Goal: Task Accomplishment & Management: Use online tool/utility

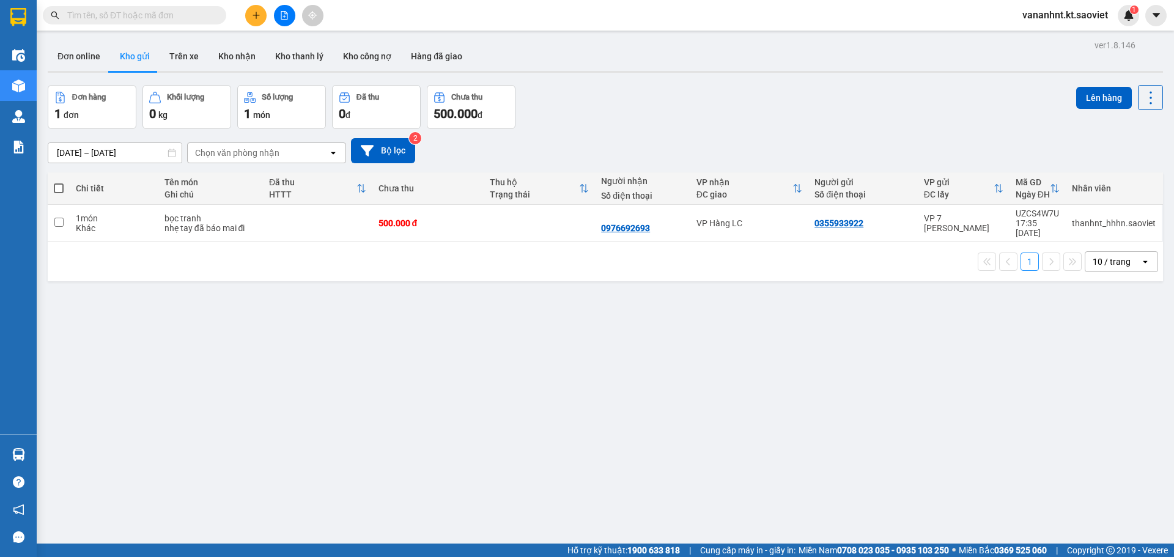
click at [122, 20] on input "text" at bounding box center [139, 15] width 144 height 13
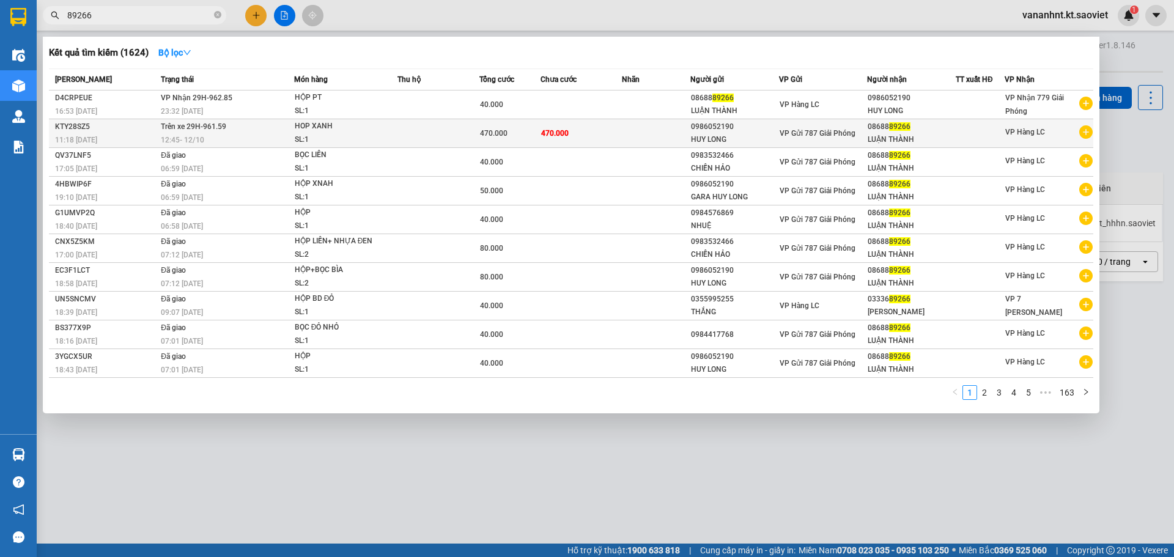
type input "89266"
click at [557, 140] on td "470.000" at bounding box center [582, 133] width 82 height 29
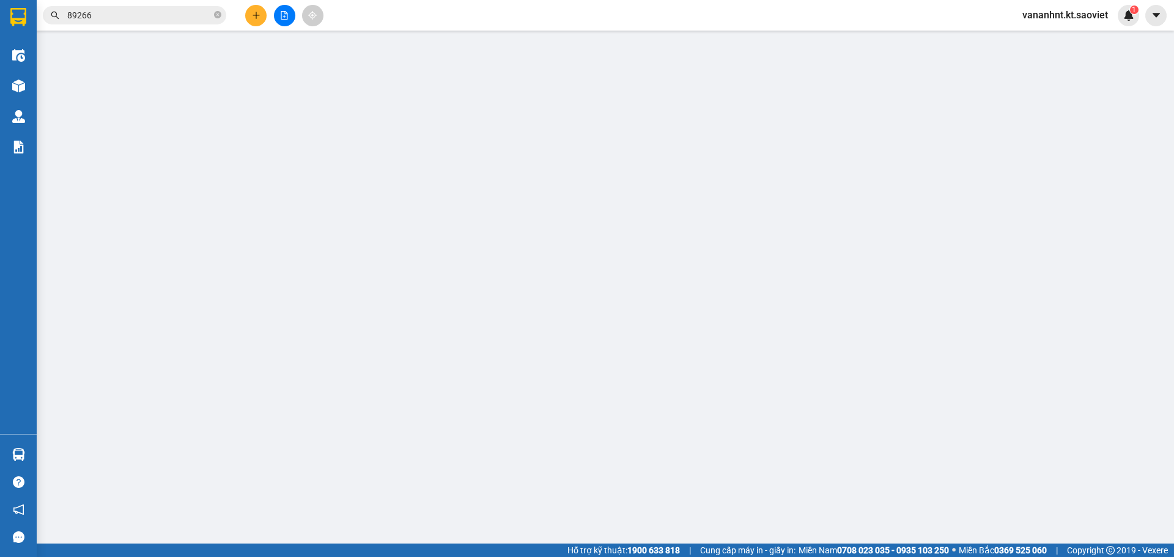
type input "0986052190"
type input "HUY LONG"
type input "0868889266"
type input "LUẬN THÀNH"
type input "0"
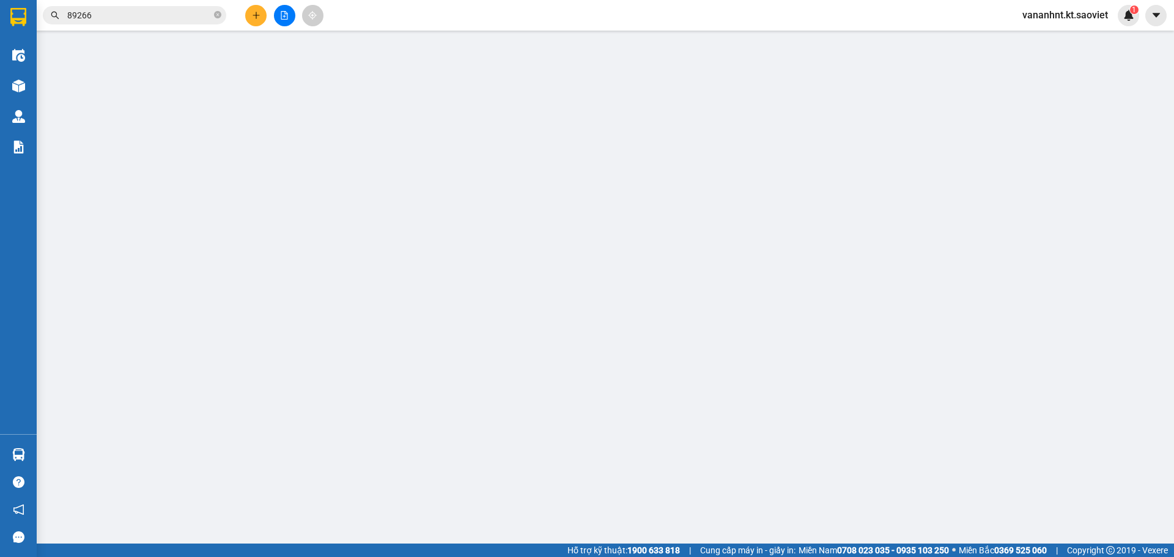
type input "470.000"
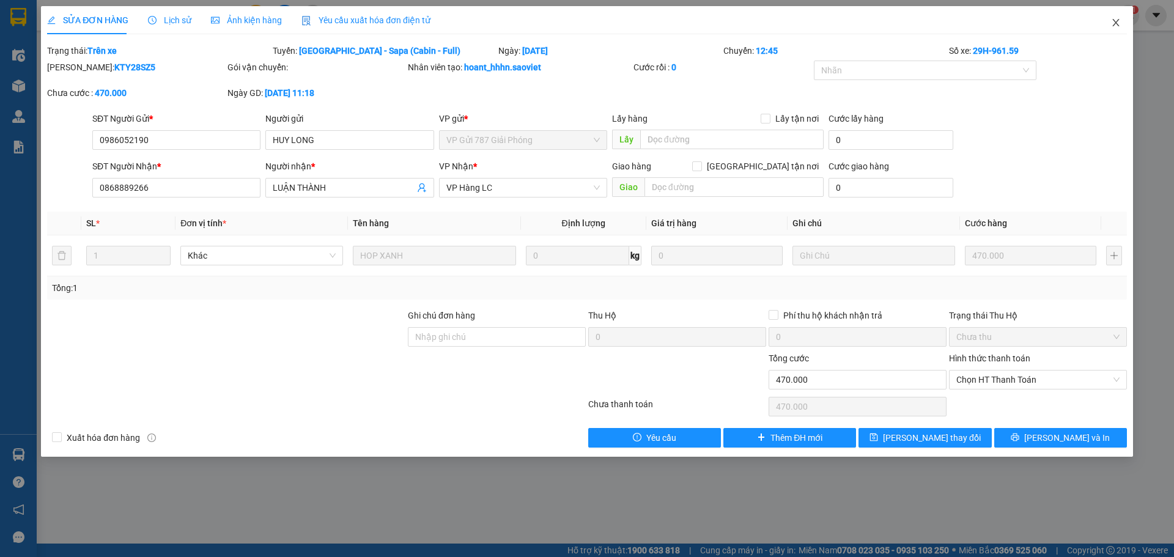
click at [1116, 22] on icon "close" at bounding box center [1116, 23] width 10 height 10
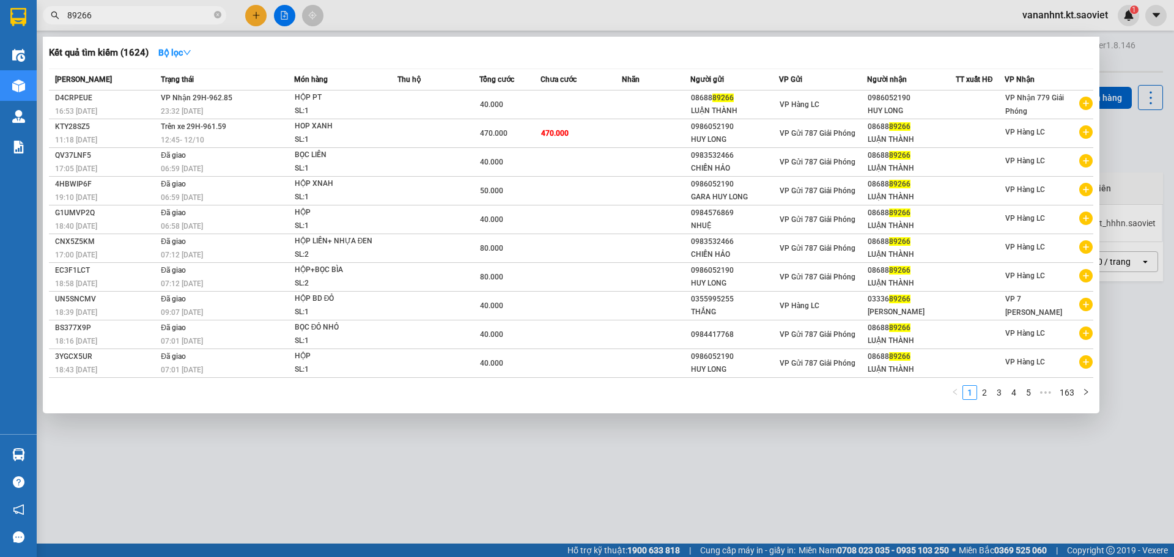
click at [106, 23] on span "89266" at bounding box center [135, 15] width 184 height 18
click at [107, 16] on input "89266" at bounding box center [139, 15] width 144 height 13
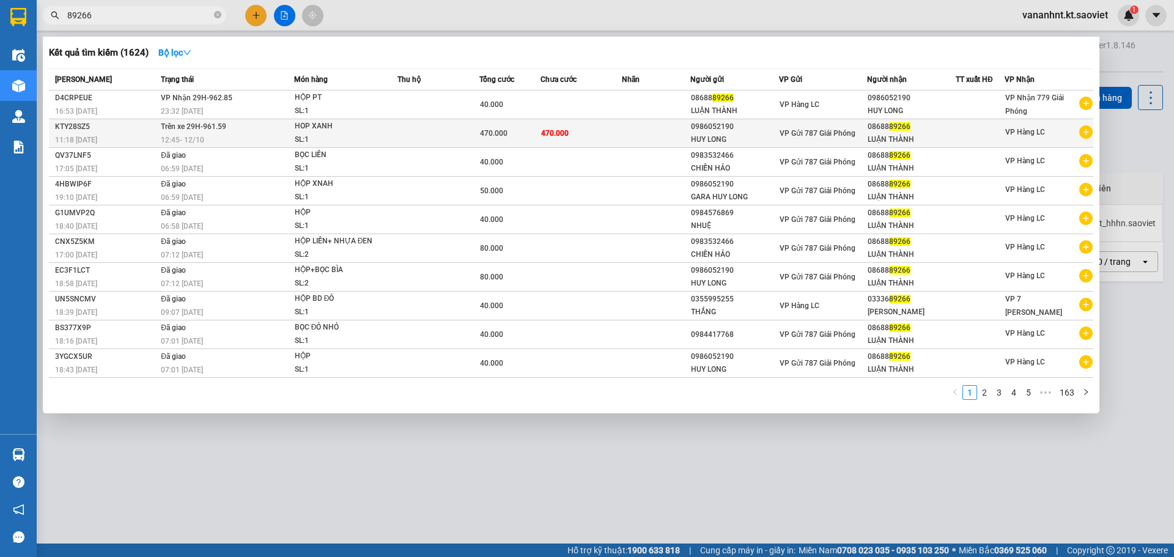
click at [440, 143] on td at bounding box center [439, 133] width 82 height 29
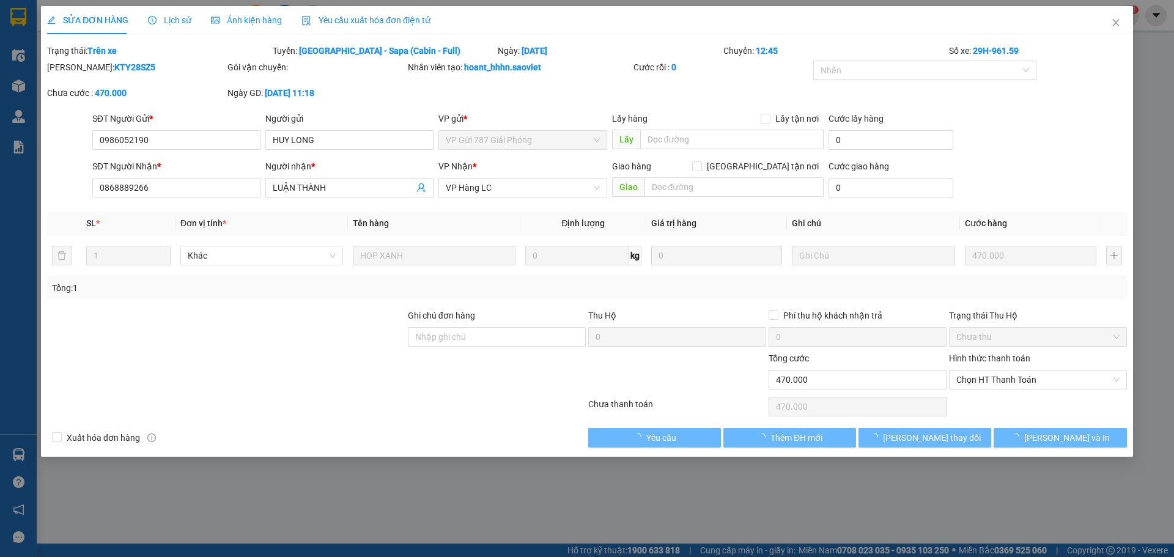
type input "0986052190"
type input "HUY LONG"
type input "0868889266"
type input "LUẬN THÀNH"
type input "0"
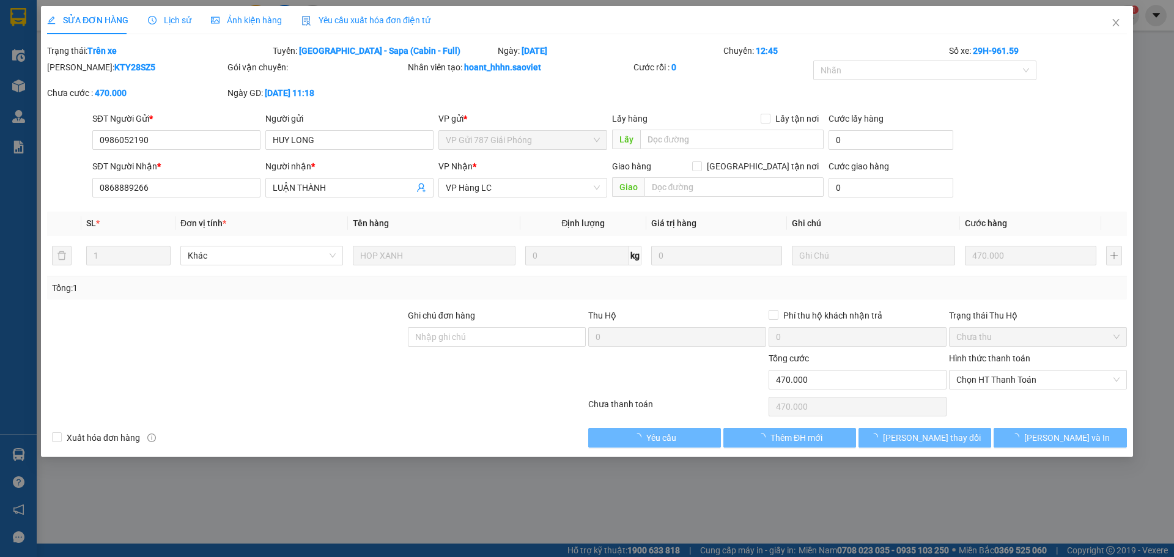
type input "470.000"
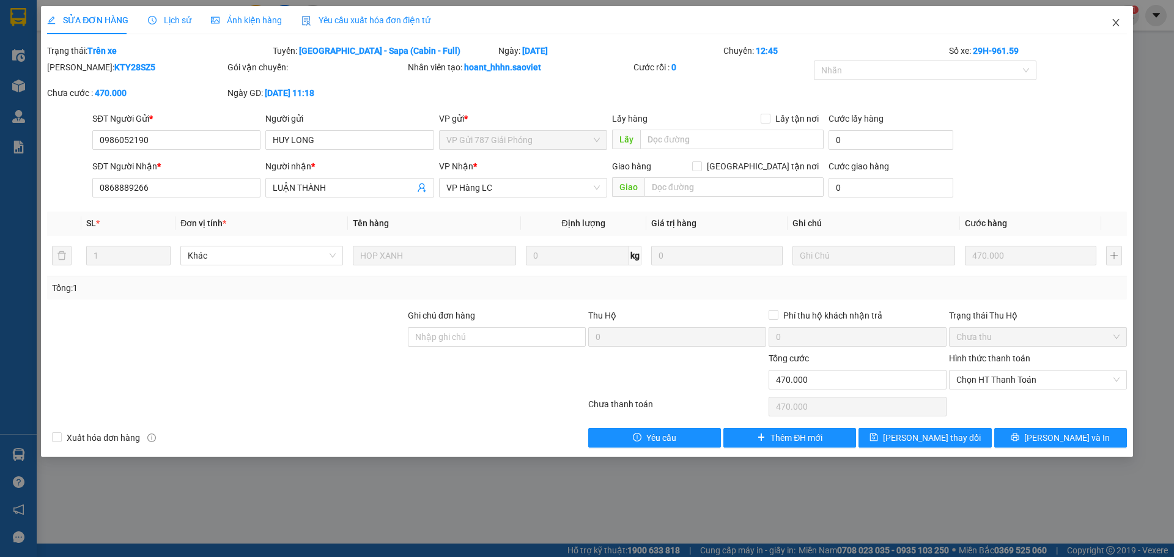
click at [1121, 21] on span "Close" at bounding box center [1116, 23] width 34 height 34
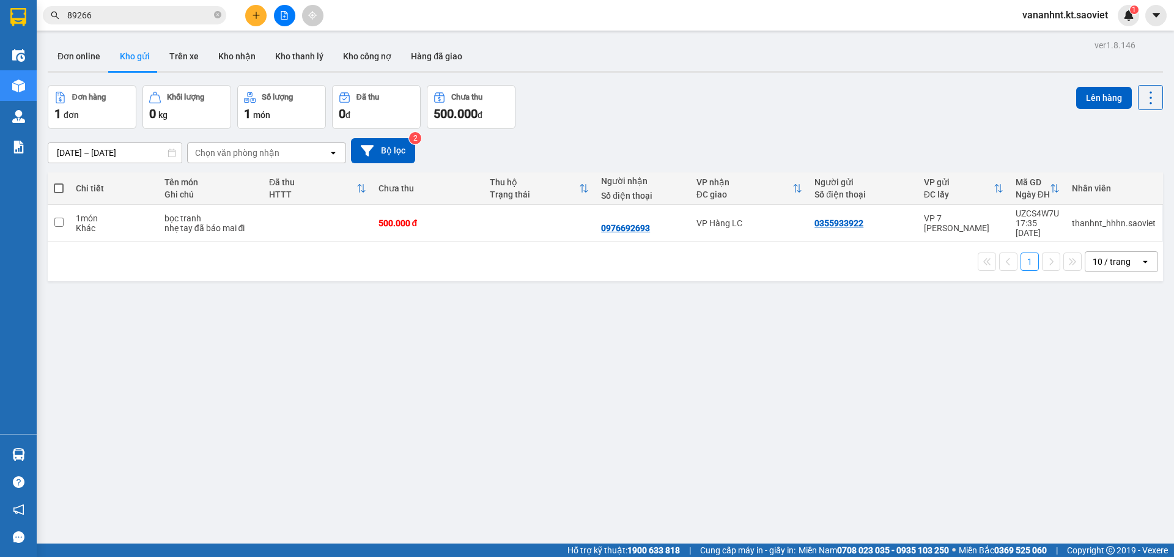
click at [128, 9] on input "89266" at bounding box center [139, 15] width 144 height 13
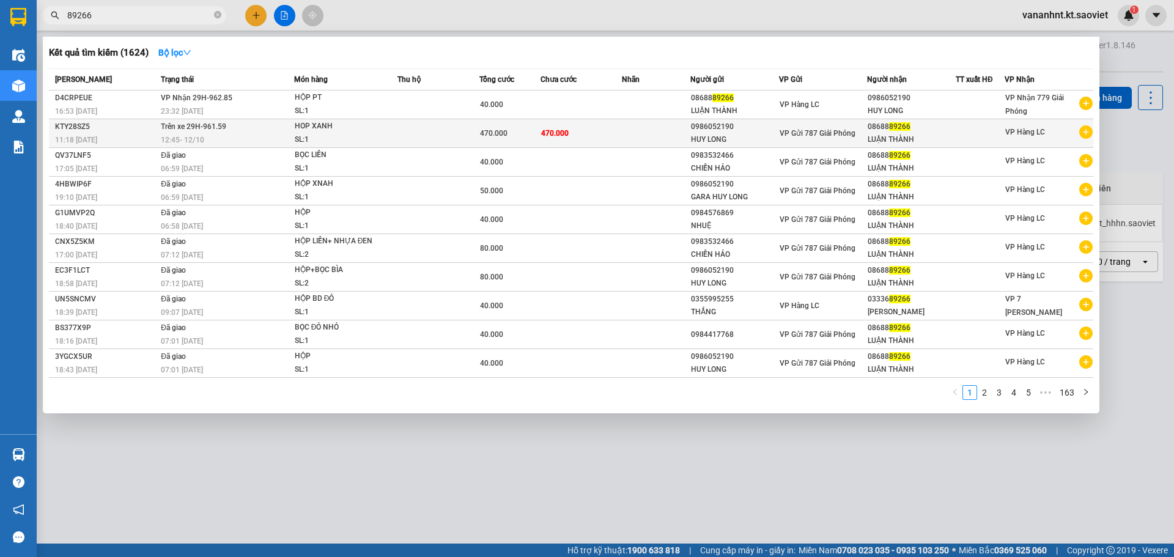
click at [336, 133] on div "SL: 1" at bounding box center [341, 139] width 92 height 13
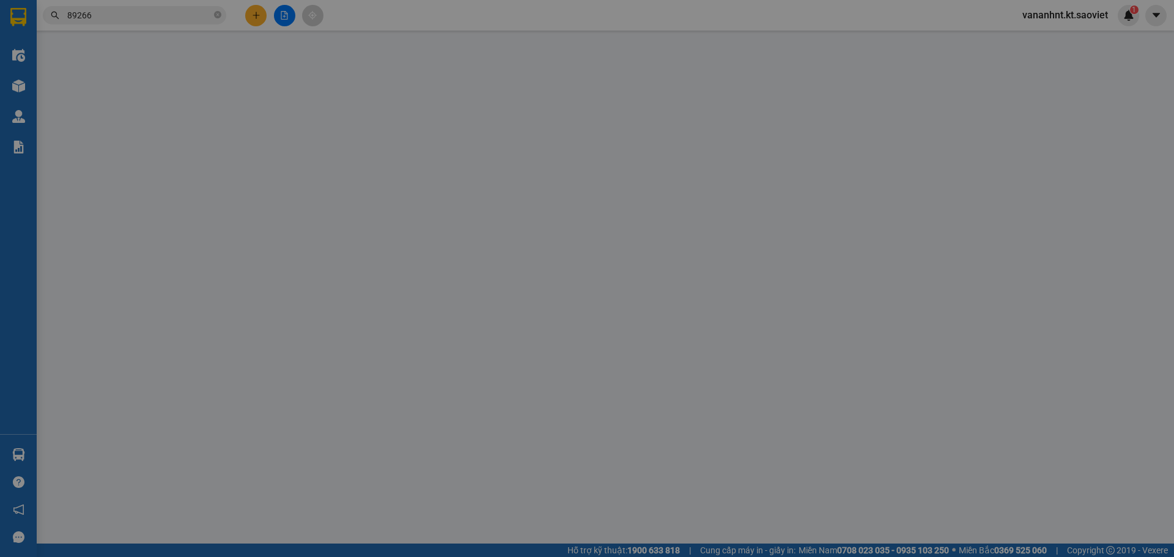
type input "0986052190"
type input "HUY LONG"
type input "0868889266"
type input "LUẬN THÀNH"
type input "0"
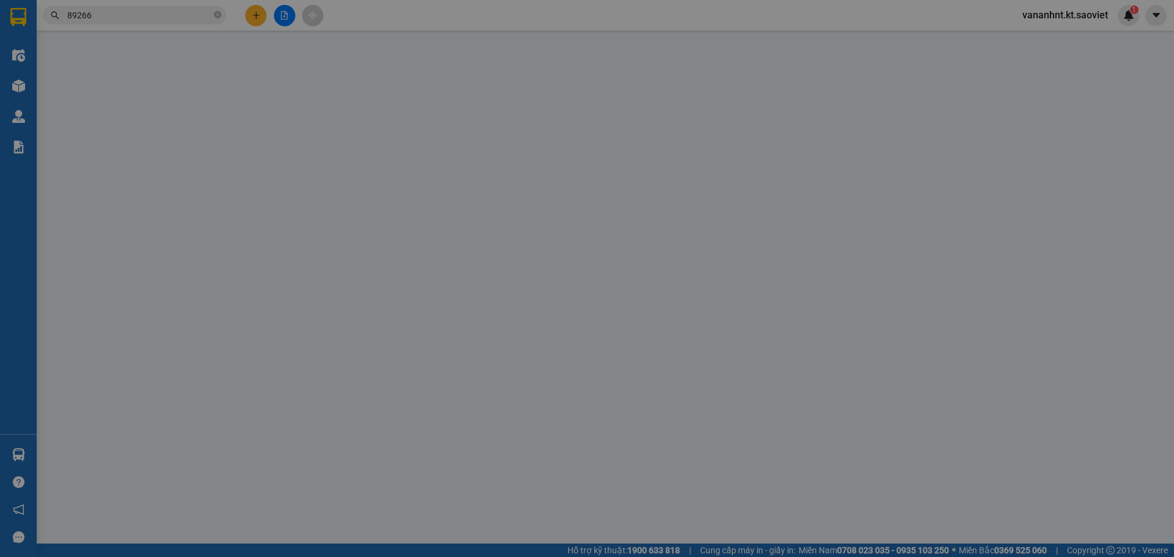
type input "470.000"
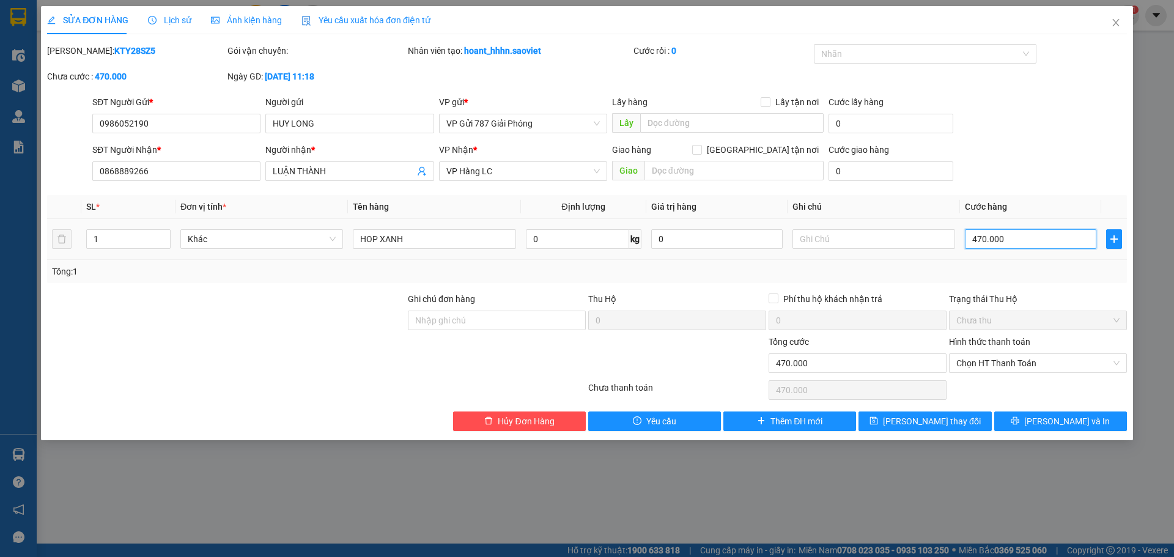
click at [995, 245] on input "470.000" at bounding box center [1031, 239] width 132 height 20
type input "4"
type input "40"
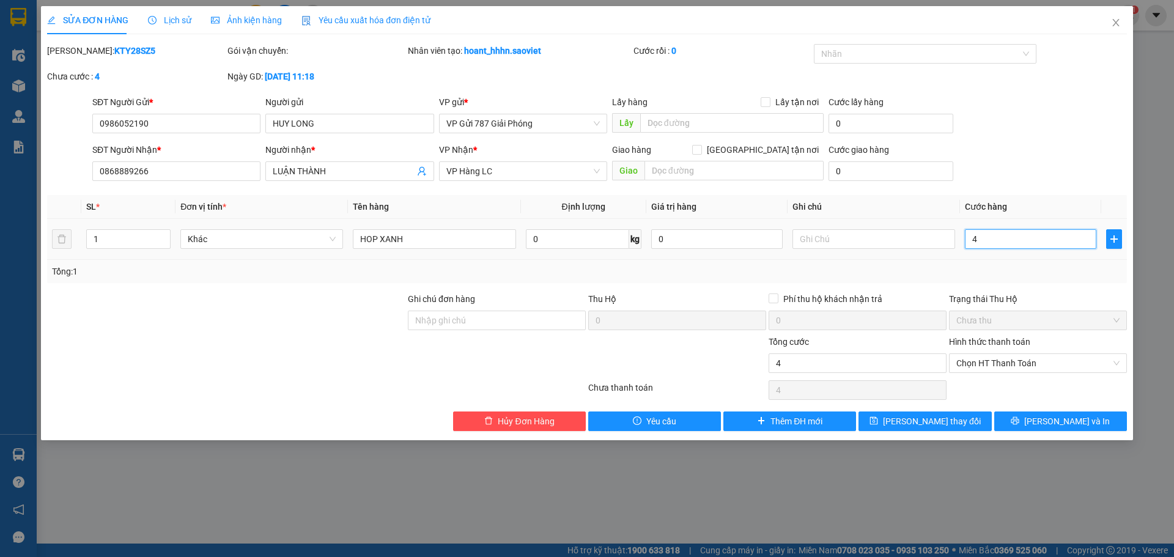
type input "40"
type input "40.000"
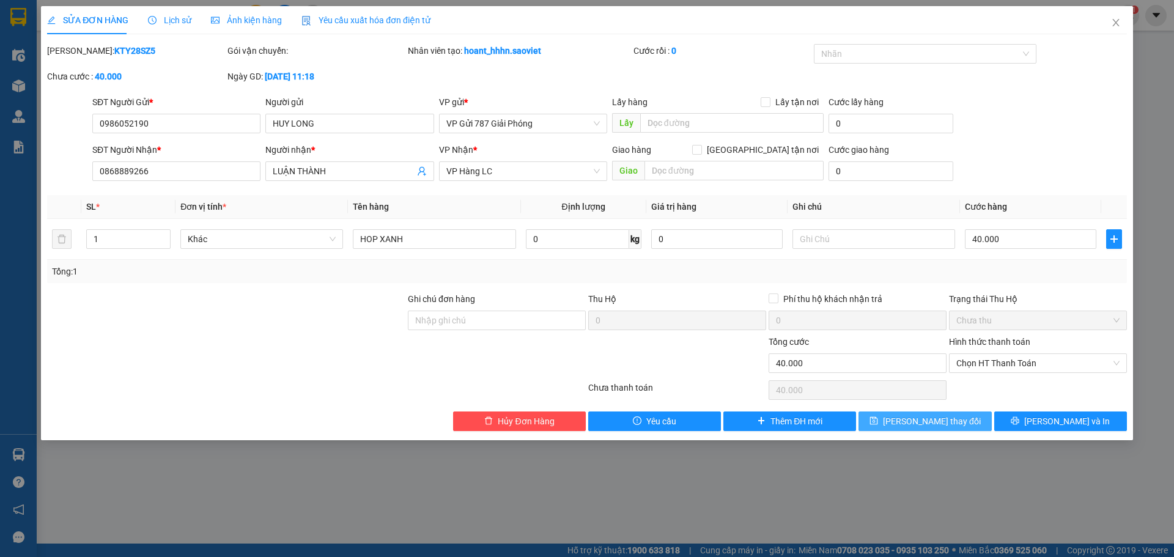
click at [934, 428] on button "[PERSON_NAME] thay đổi" at bounding box center [925, 422] width 133 height 20
